Goal: Entertainment & Leisure: Consume media (video, audio)

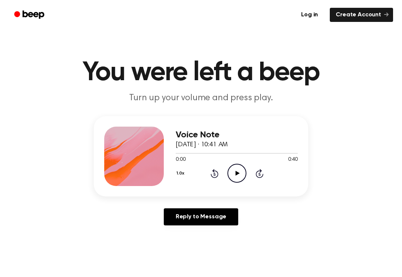
click at [228, 167] on icon "Play Audio" at bounding box center [236, 173] width 19 height 19
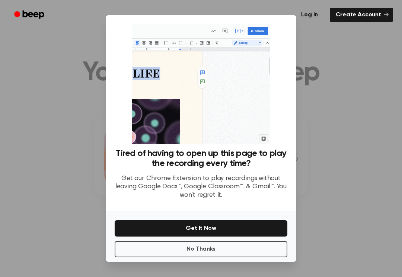
click at [330, 166] on div at bounding box center [201, 138] width 402 height 277
click at [253, 248] on button "No Thanks" at bounding box center [201, 249] width 173 height 16
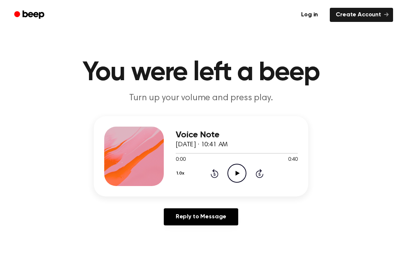
click at [234, 175] on icon "Play Audio" at bounding box center [236, 173] width 19 height 19
click at [236, 168] on icon "Pause Audio" at bounding box center [236, 173] width 19 height 19
click at [220, 168] on div "1.0x Rewind 5 seconds Play Audio Skip 5 seconds" at bounding box center [237, 173] width 122 height 19
click at [217, 171] on icon at bounding box center [215, 173] width 8 height 9
click at [223, 175] on div "1.0x Rewind 5 seconds Play Audio Skip 5 seconds" at bounding box center [237, 173] width 122 height 19
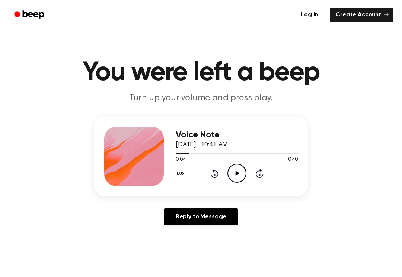
click at [205, 176] on div "1.0x Rewind 5 seconds Play Audio Skip 5 seconds" at bounding box center [237, 173] width 122 height 19
click at [214, 172] on icon at bounding box center [215, 173] width 8 height 9
click at [212, 173] on icon "Rewind 5 seconds" at bounding box center [214, 174] width 8 height 10
click at [231, 173] on icon "Play Audio" at bounding box center [236, 173] width 19 height 19
click at [218, 173] on icon at bounding box center [215, 173] width 8 height 9
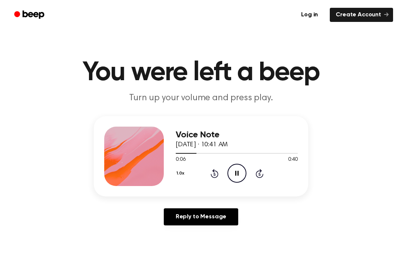
click at [242, 177] on icon "Pause Audio" at bounding box center [236, 173] width 19 height 19
click at [235, 180] on icon "Play Audio" at bounding box center [236, 173] width 19 height 19
click at [231, 176] on icon "Pause Audio" at bounding box center [236, 173] width 19 height 19
click at [236, 174] on icon at bounding box center [237, 173] width 4 height 5
